Goal: Obtain resource: Obtain resource

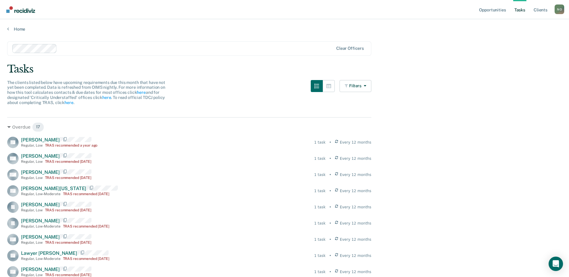
click at [8, 26] on div "Home" at bounding box center [284, 25] width 569 height 13
click at [14, 30] on link "Home" at bounding box center [284, 28] width 554 height 5
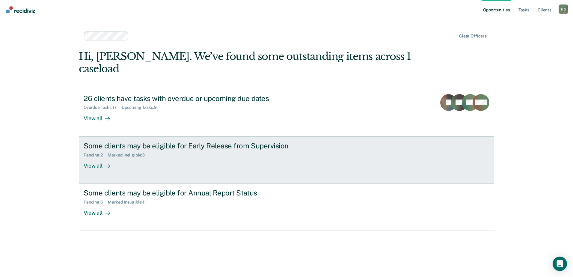
click at [93, 157] on div "View all" at bounding box center [101, 163] width 34 height 12
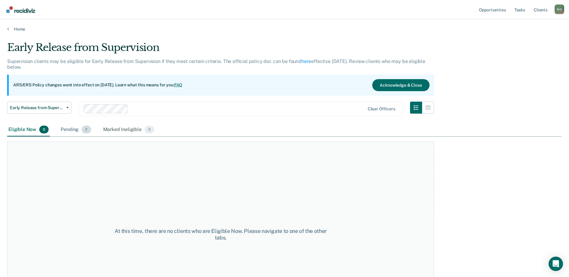
click at [67, 130] on div "Pending 2" at bounding box center [75, 129] width 33 height 13
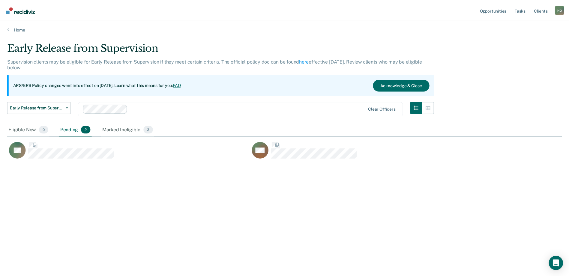
scroll to position [186, 554]
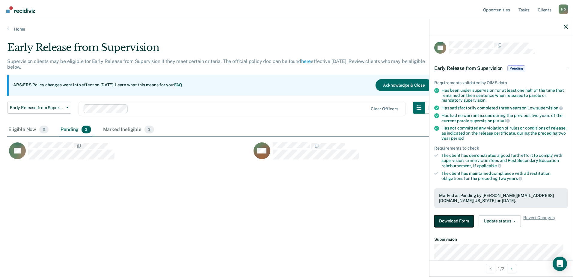
click at [449, 221] on button "Download Form" at bounding box center [454, 221] width 40 height 12
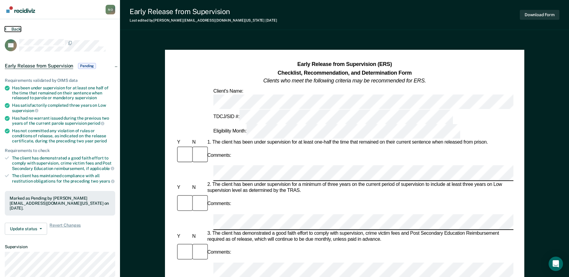
click at [7, 30] on button "Back" at bounding box center [13, 28] width 16 height 5
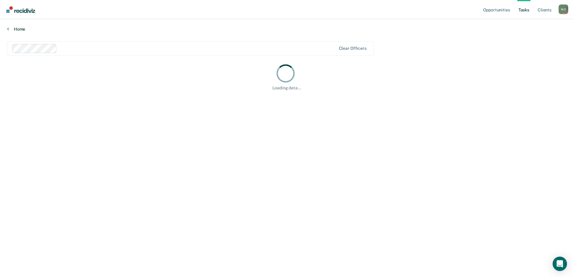
click at [16, 29] on link "Home" at bounding box center [286, 28] width 559 height 5
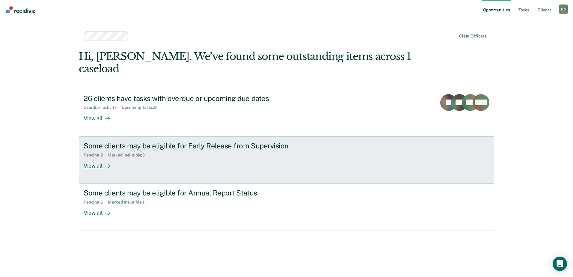
click at [102, 157] on div "View all" at bounding box center [101, 163] width 34 height 12
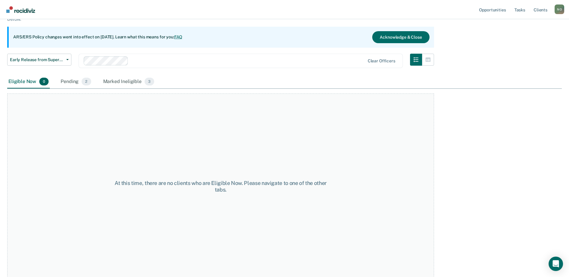
scroll to position [50, 0]
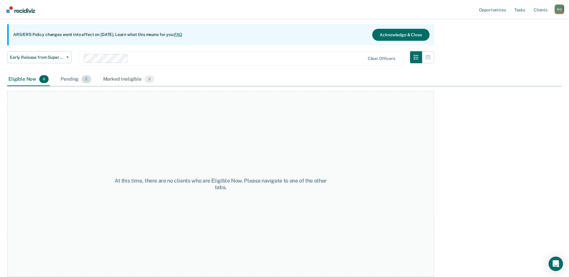
click at [67, 80] on div "Pending 2" at bounding box center [75, 79] width 33 height 13
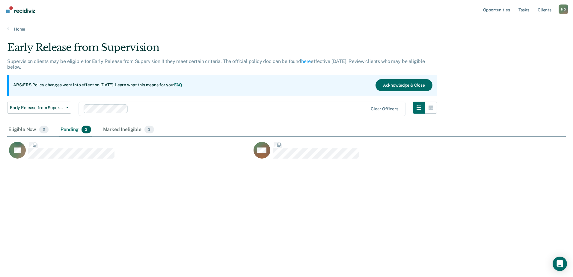
scroll to position [186, 554]
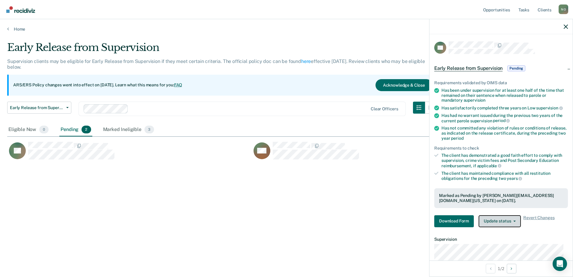
click at [510, 221] on button "Update status" at bounding box center [500, 221] width 42 height 12
